Goal: Information Seeking & Learning: Learn about a topic

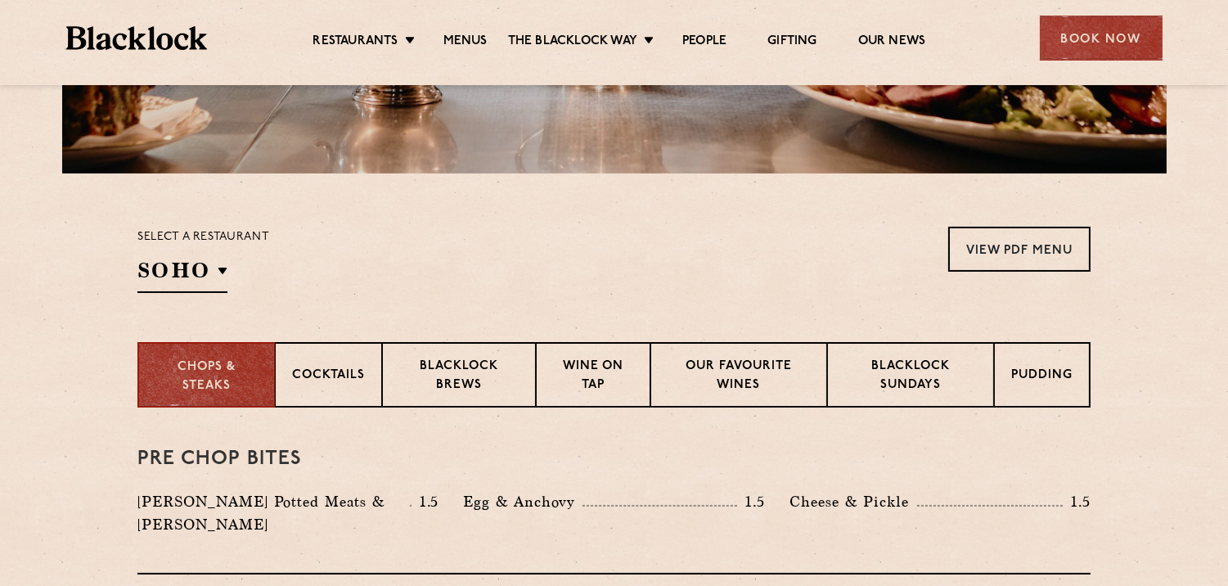
scroll to position [424, 0]
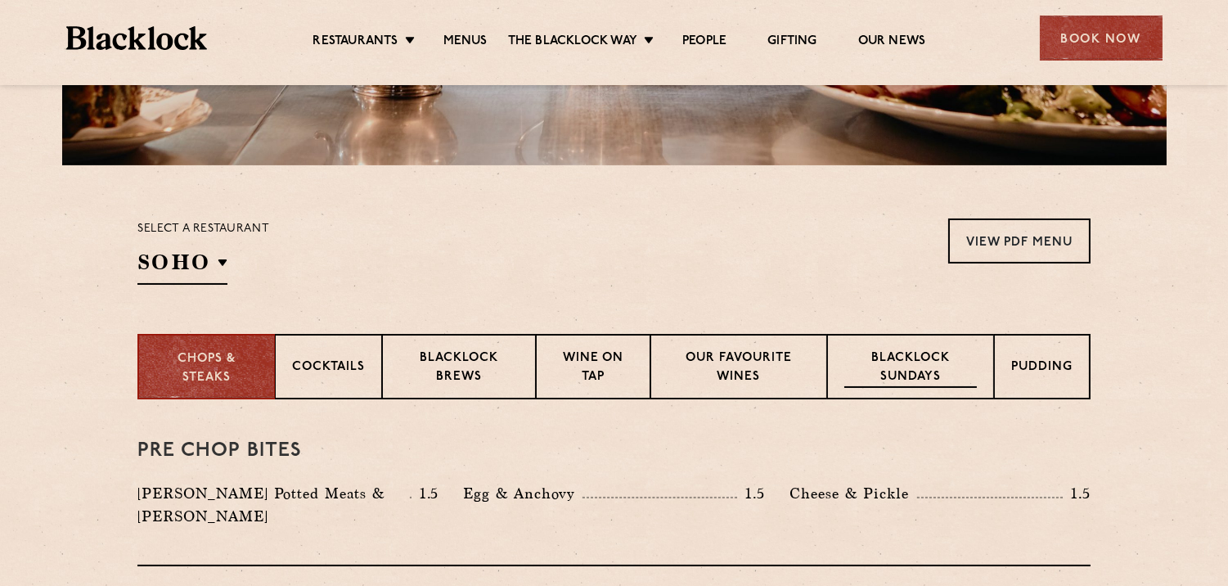
click at [908, 368] on p "Blacklock Sundays" at bounding box center [911, 368] width 133 height 38
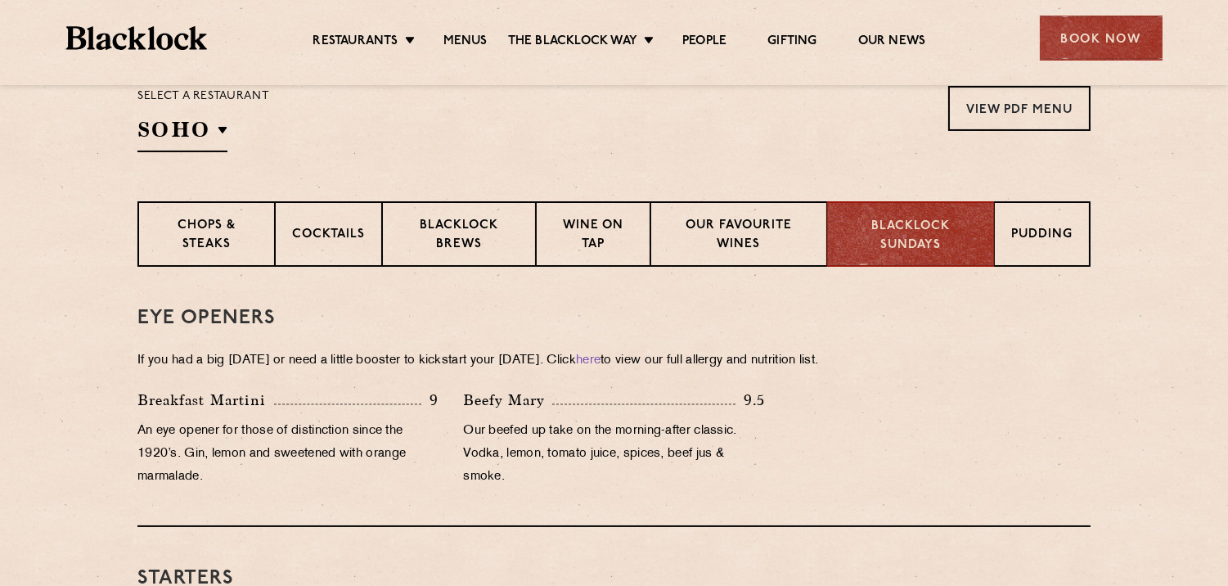
scroll to position [485, 0]
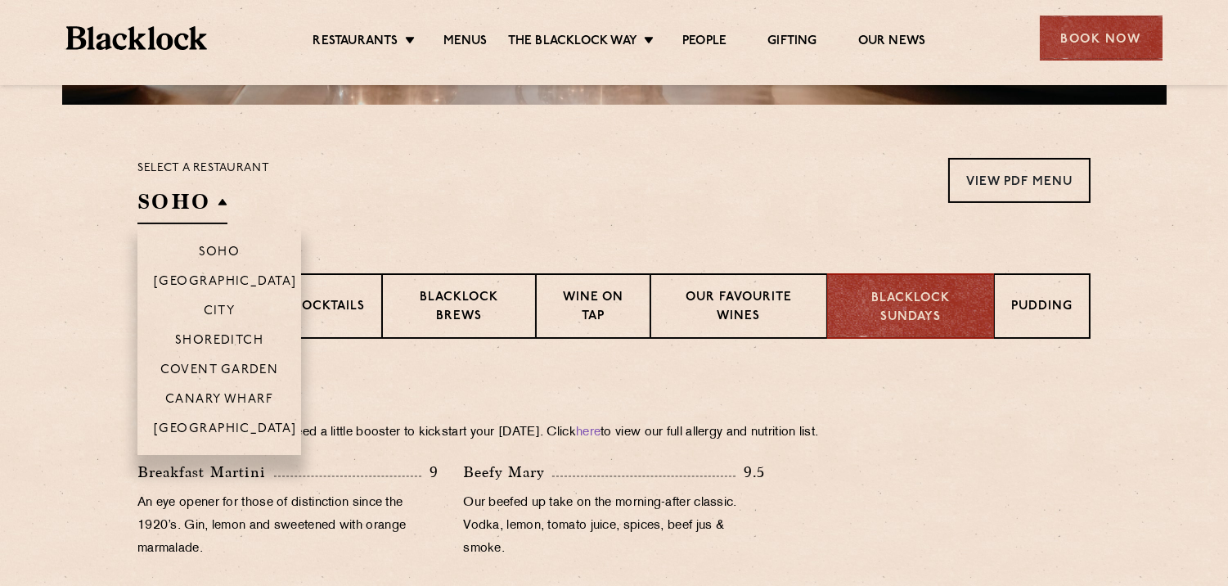
click at [219, 195] on h2 "SOHO" at bounding box center [182, 205] width 90 height 37
click at [229, 363] on p "Covent Garden" at bounding box center [219, 371] width 119 height 16
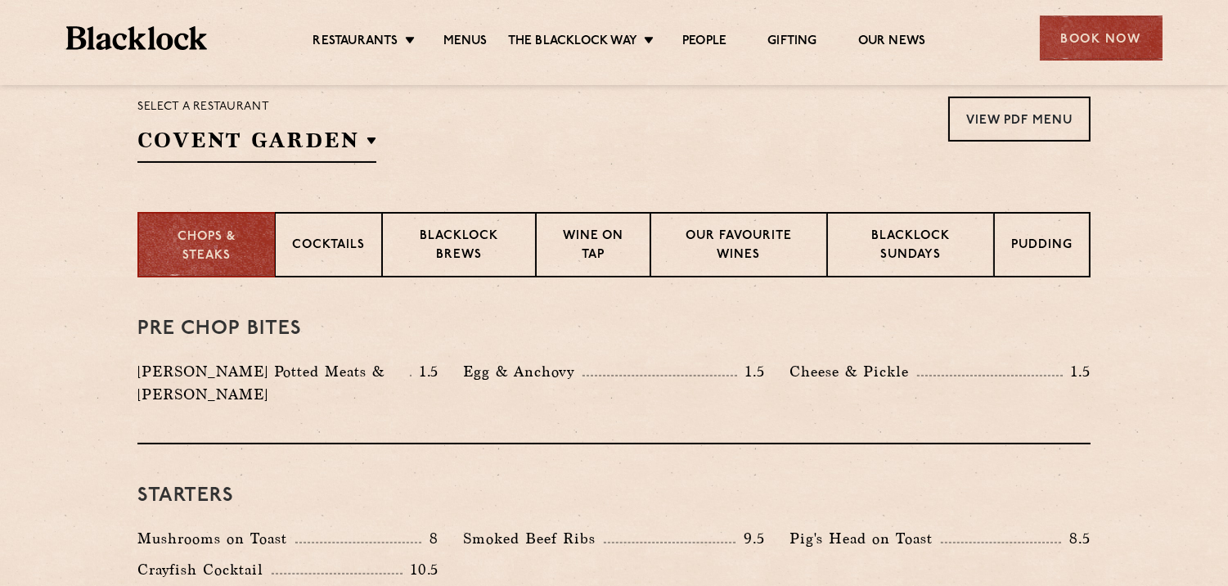
scroll to position [545, 0]
click at [900, 251] on p "Blacklock Sundays" at bounding box center [911, 247] width 133 height 38
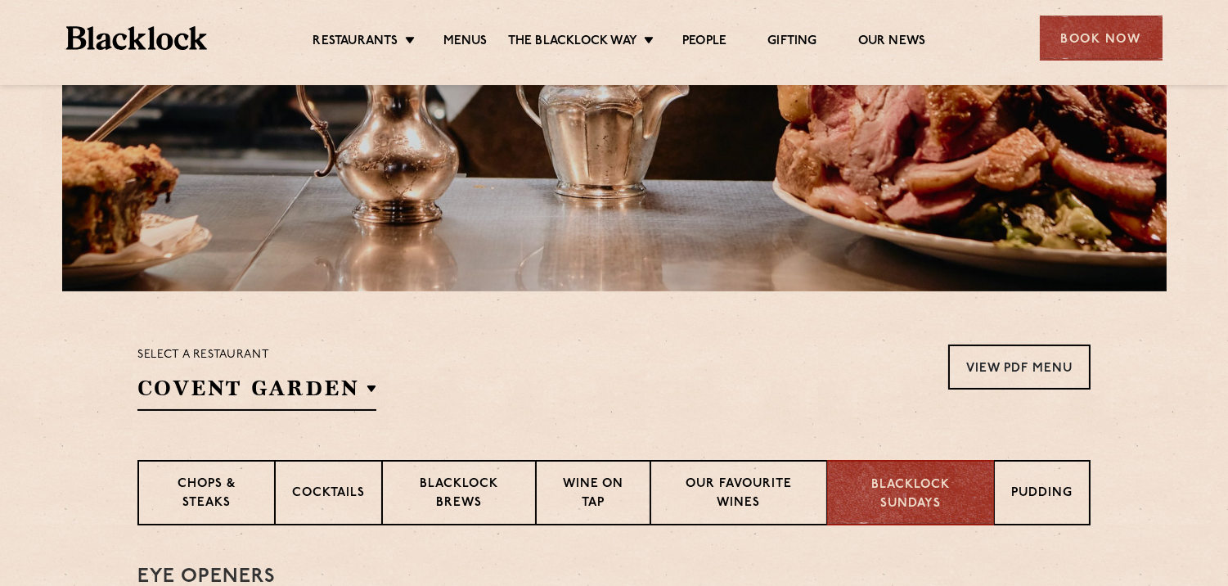
scroll to position [485, 0]
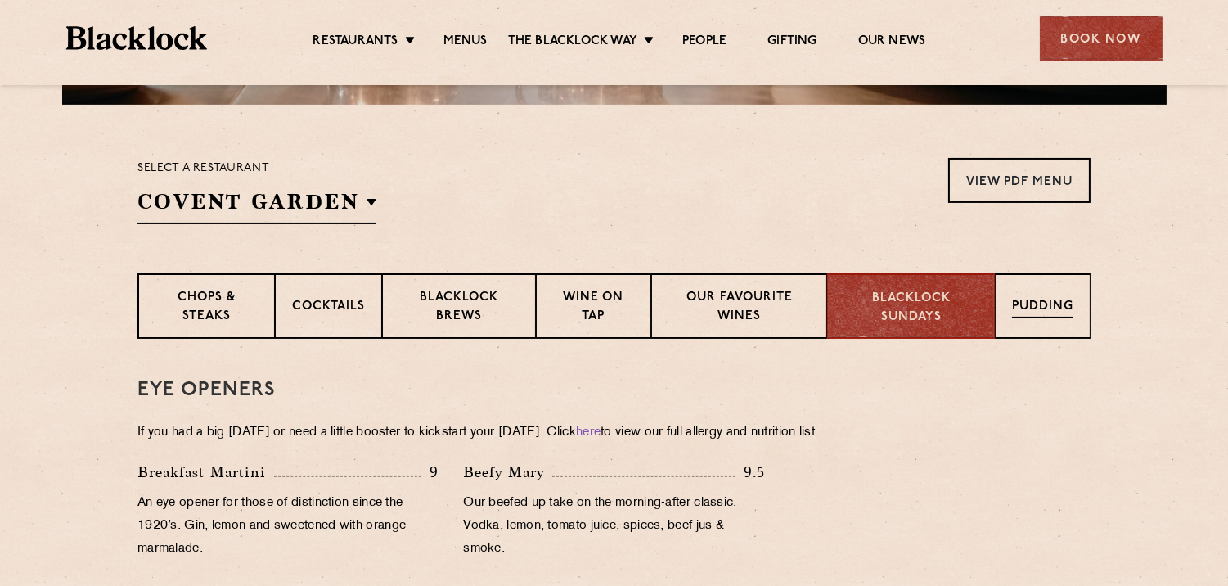
click at [1034, 303] on p "Pudding" at bounding box center [1042, 308] width 61 height 20
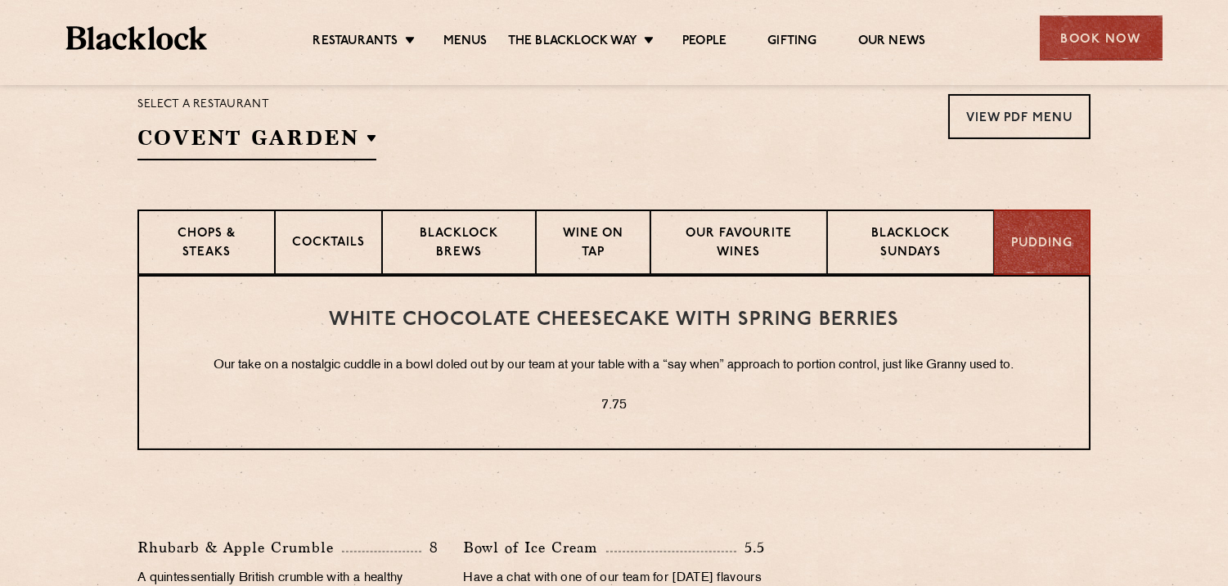
scroll to position [545, 0]
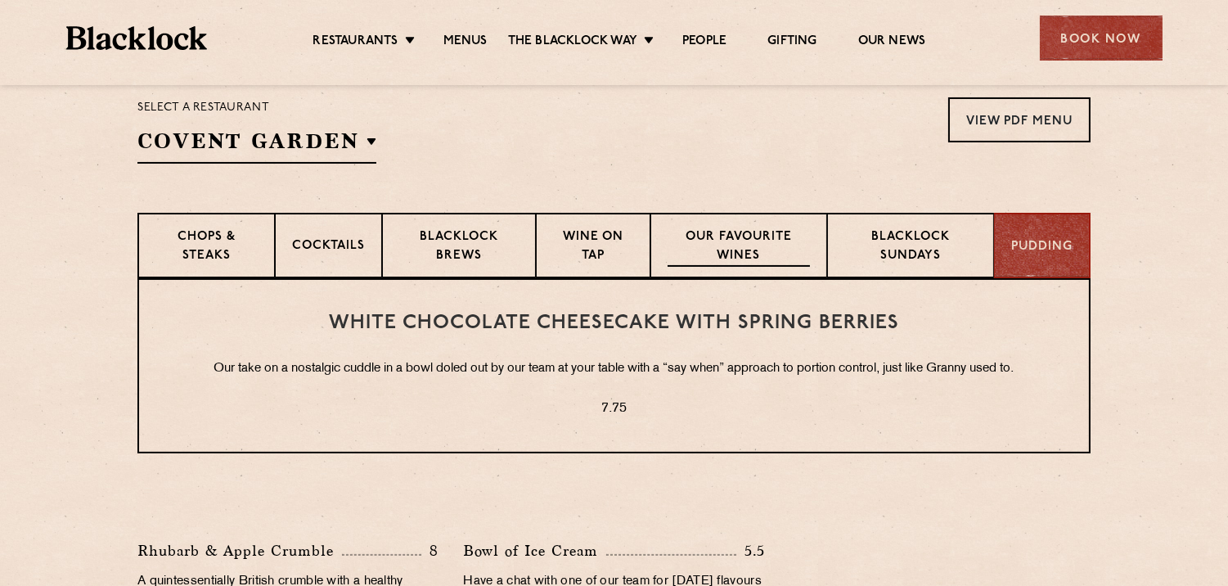
click at [740, 247] on p "Our favourite wines" at bounding box center [739, 247] width 142 height 38
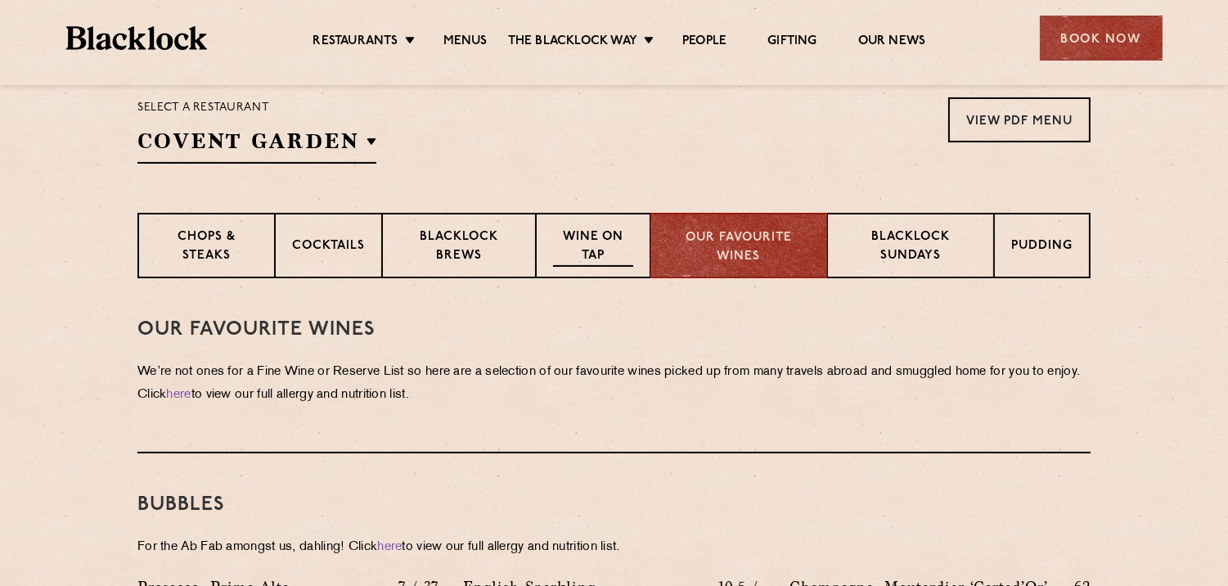
click at [588, 248] on p "Wine on Tap" at bounding box center [593, 247] width 80 height 38
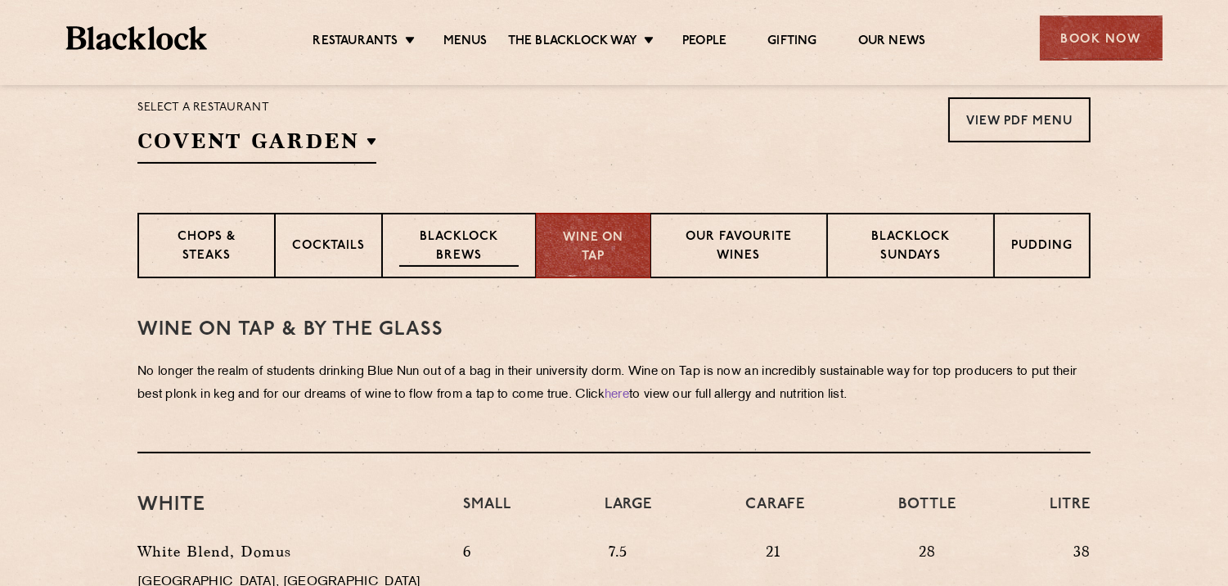
click at [476, 250] on p "Blacklock Brews" at bounding box center [458, 247] width 119 height 38
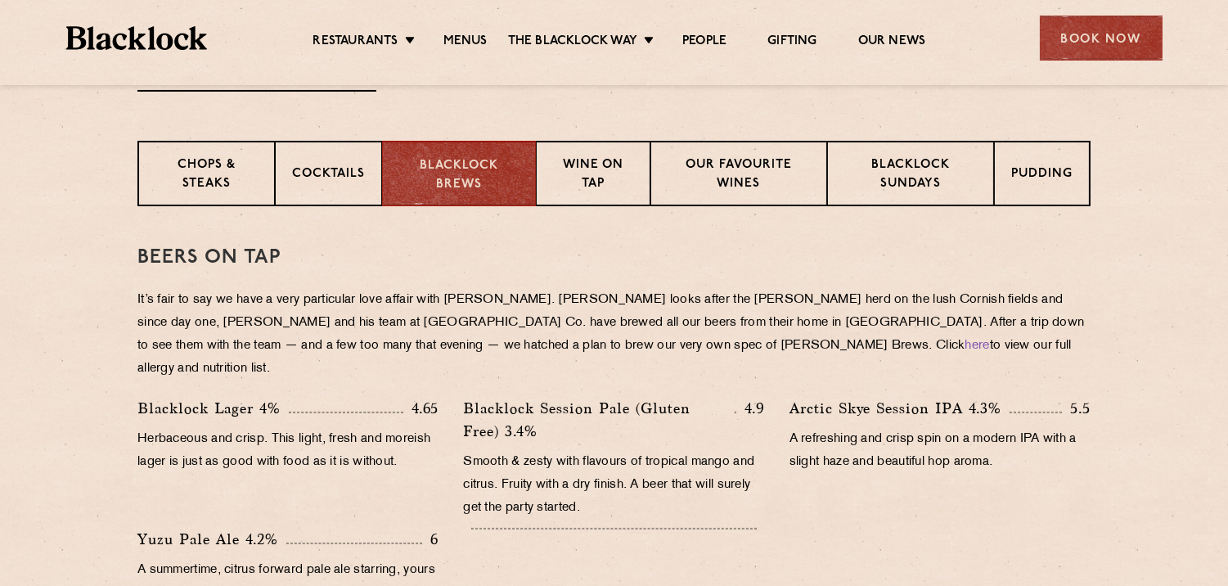
scroll to position [606, 0]
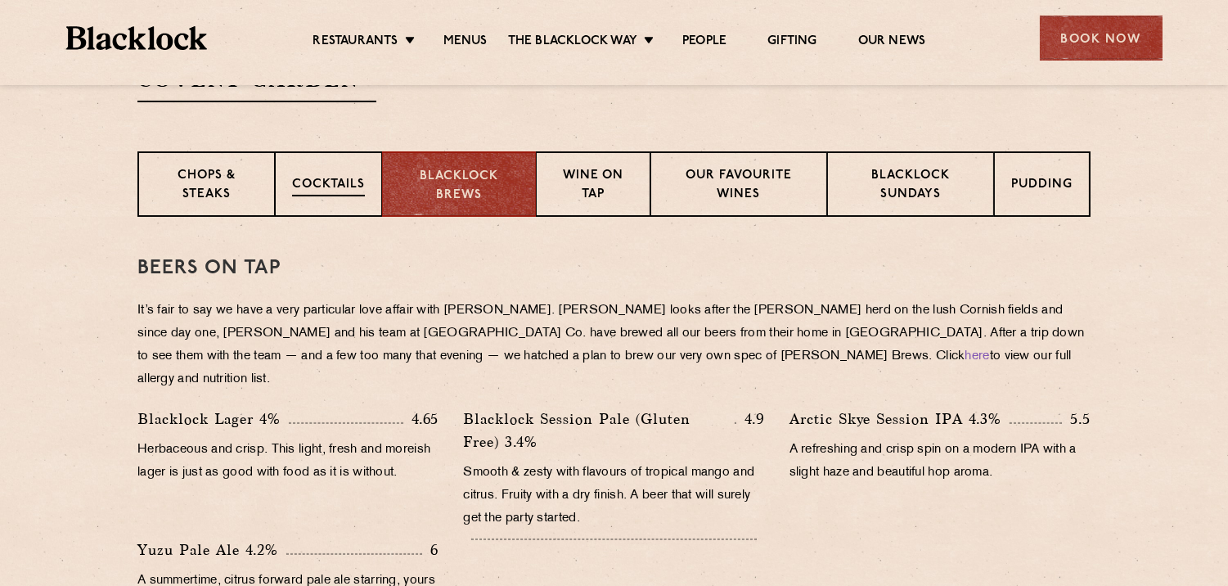
click at [349, 178] on p "Cocktails" at bounding box center [328, 186] width 73 height 20
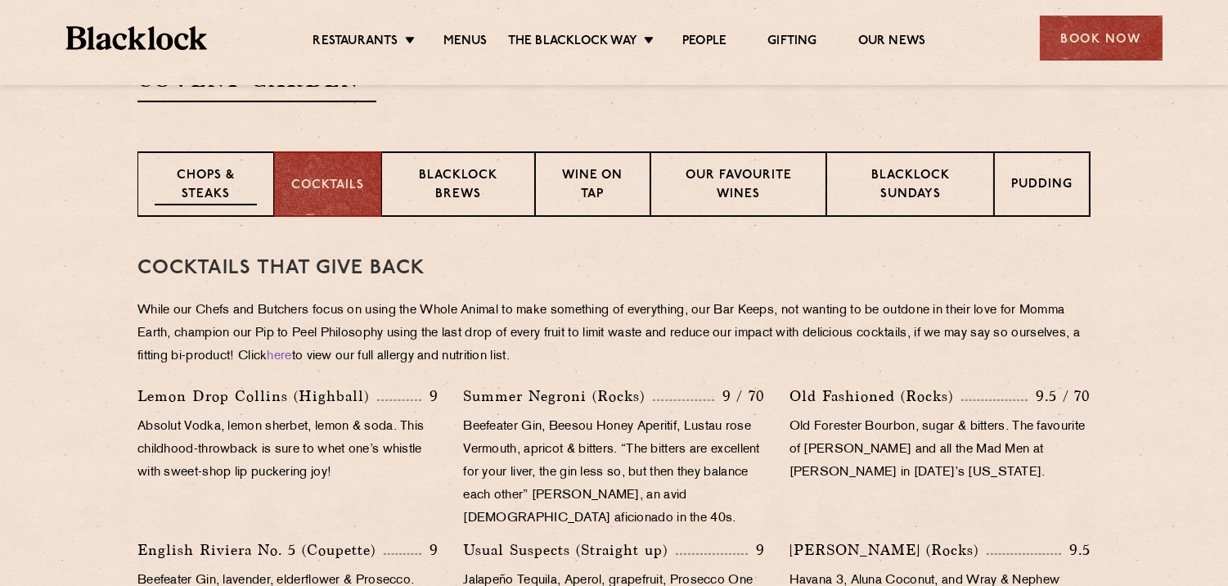
click at [216, 186] on p "Chops & Steaks" at bounding box center [206, 186] width 102 height 38
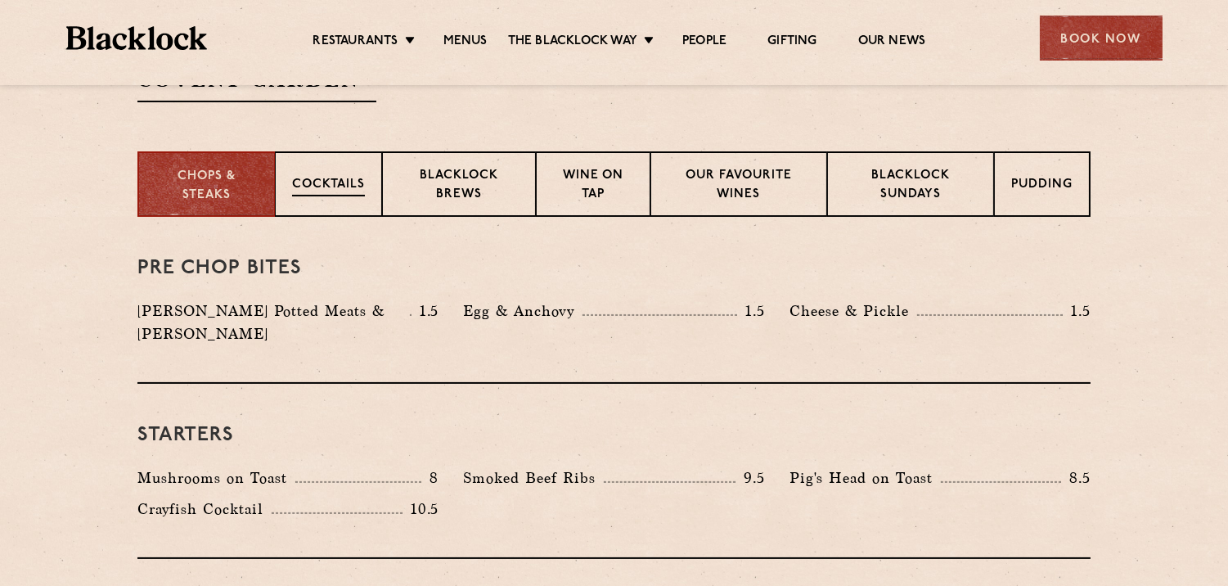
click at [328, 180] on p "Cocktails" at bounding box center [328, 186] width 73 height 20
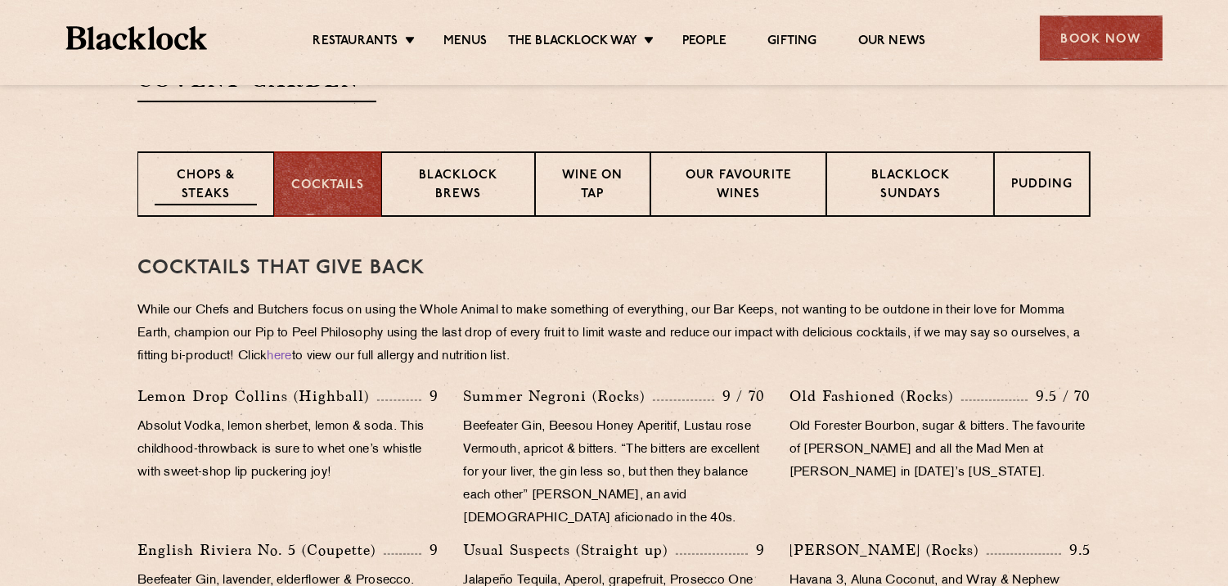
click at [192, 183] on p "Chops & Steaks" at bounding box center [206, 186] width 102 height 38
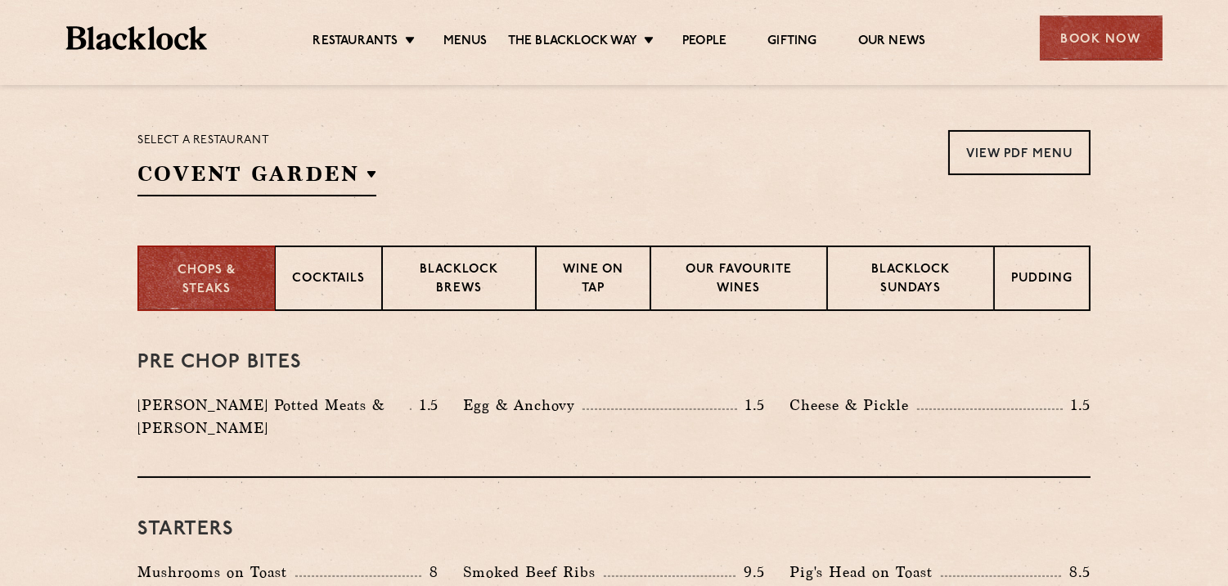
scroll to position [485, 0]
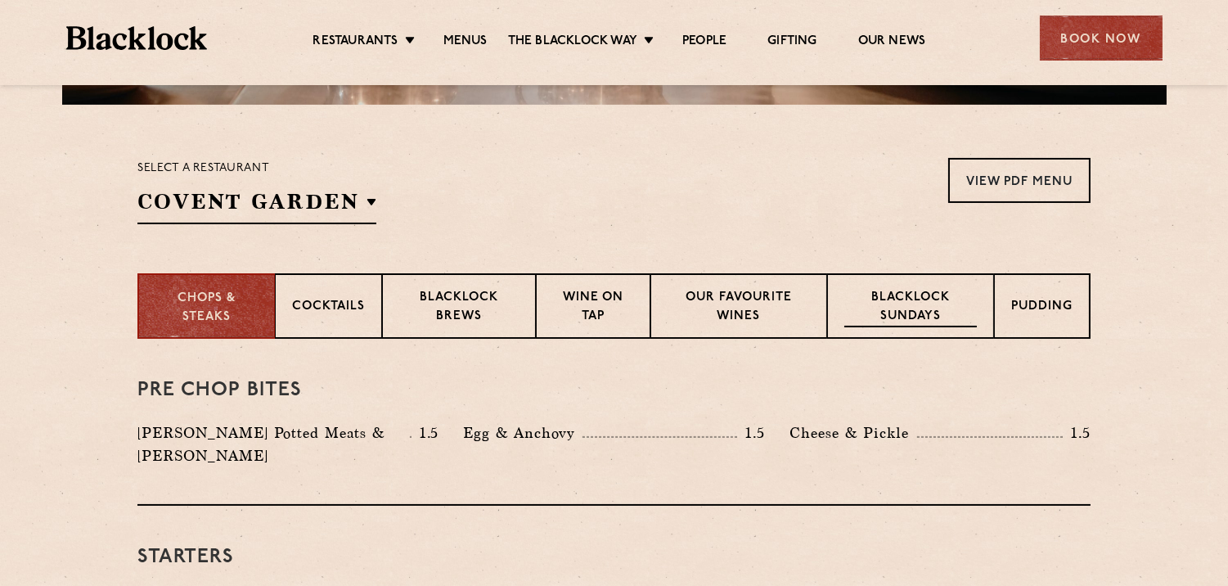
click at [927, 321] on p "Blacklock Sundays" at bounding box center [911, 308] width 133 height 38
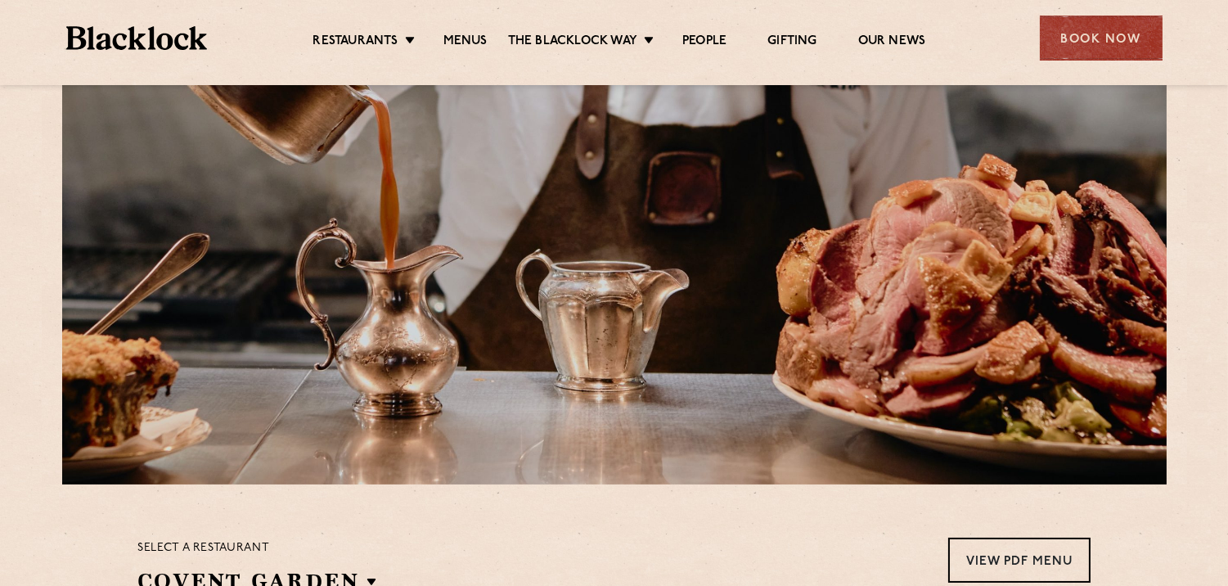
scroll to position [120, 0]
